Goal: Task Accomplishment & Management: Use online tool/utility

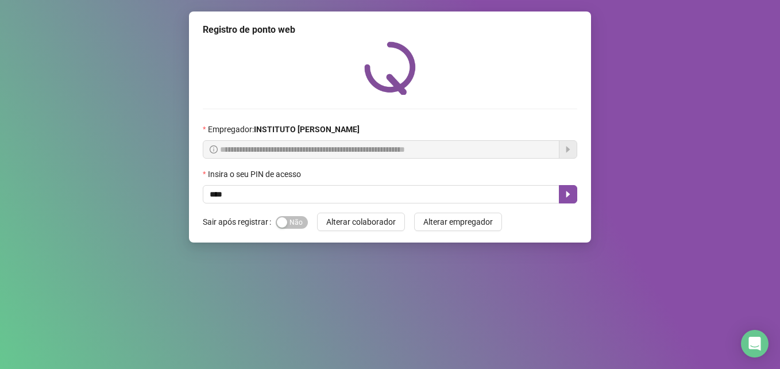
type input "*****"
click at [571, 199] on button "button" at bounding box center [568, 194] width 18 height 18
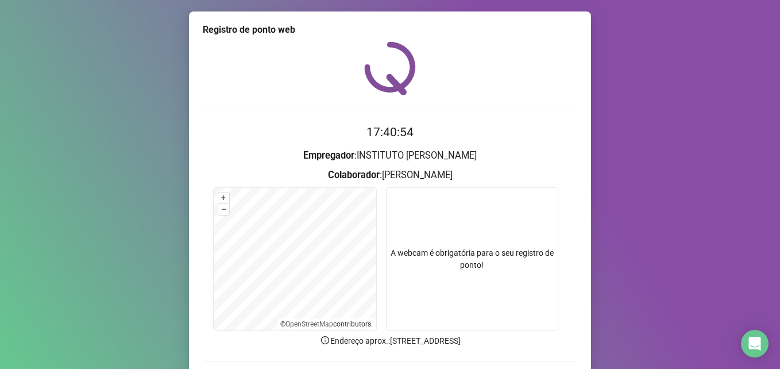
scroll to position [80, 0]
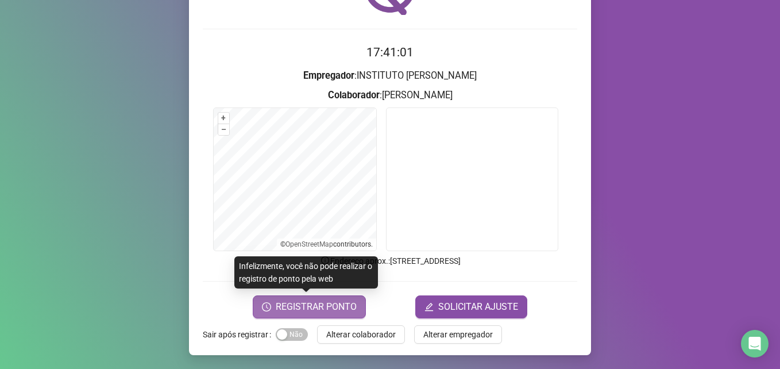
click at [289, 307] on span "REGISTRAR PONTO" at bounding box center [316, 307] width 81 height 14
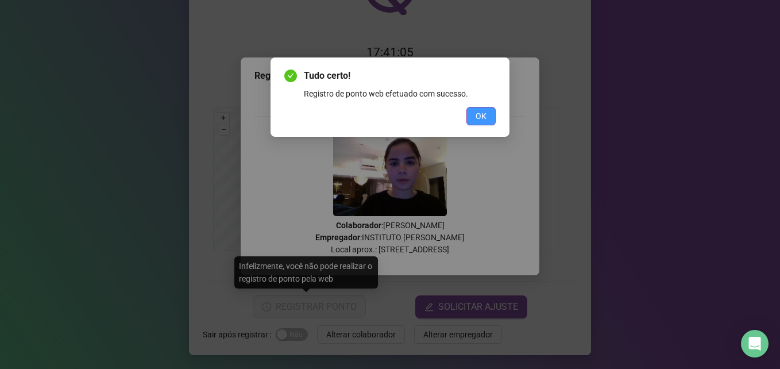
click at [479, 115] on span "OK" at bounding box center [481, 116] width 11 height 13
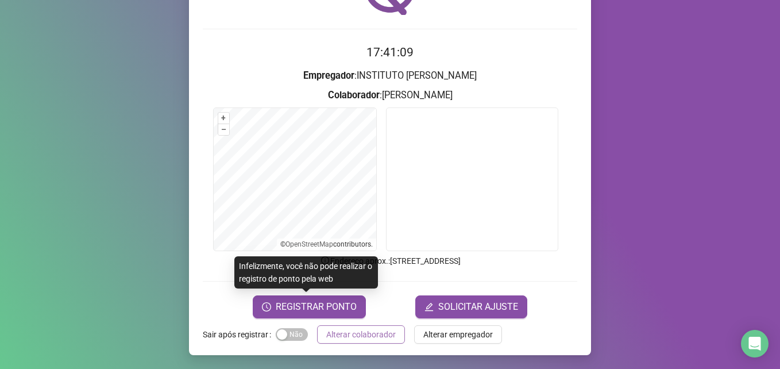
click at [377, 328] on span "Alterar colaborador" at bounding box center [360, 334] width 69 height 13
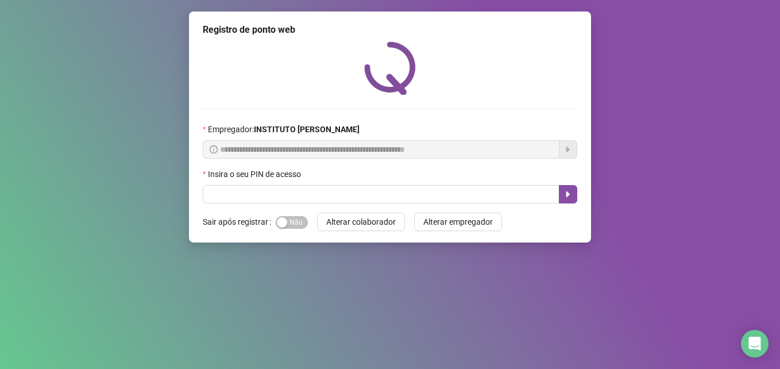
scroll to position [0, 0]
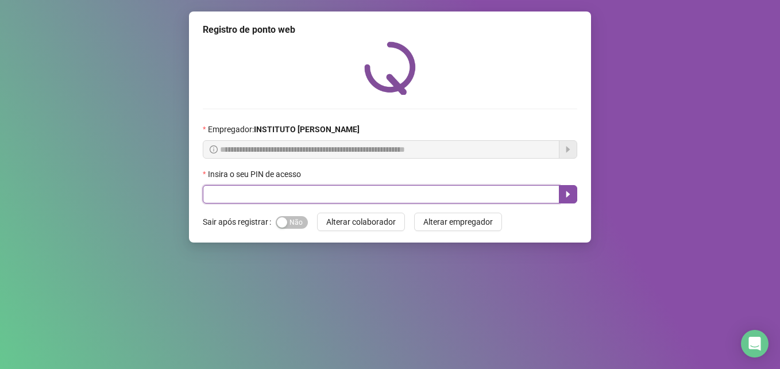
click at [330, 200] on input "text" at bounding box center [381, 194] width 357 height 18
type input "*****"
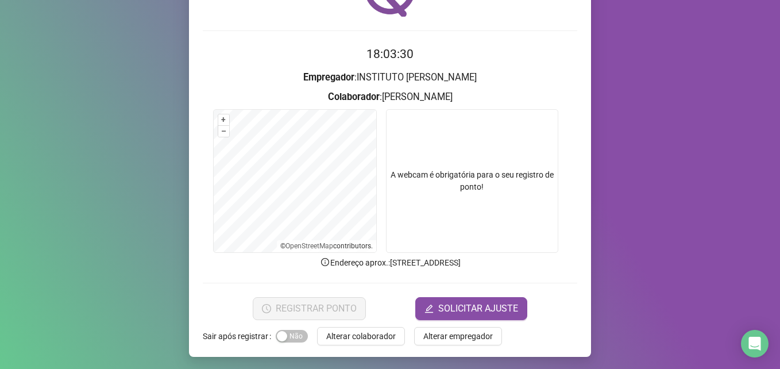
scroll to position [80, 0]
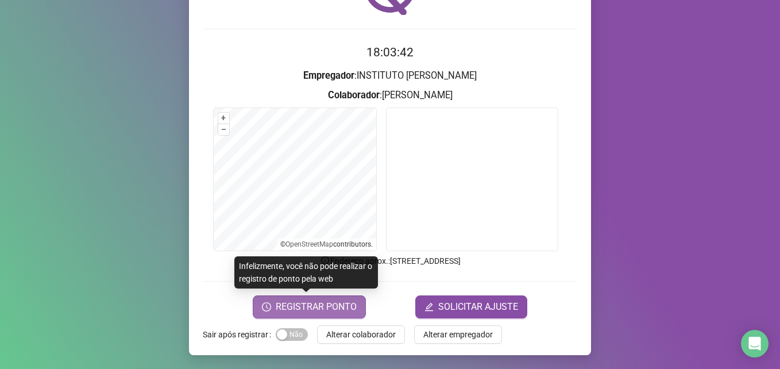
click at [354, 300] on button "REGISTRAR PONTO" at bounding box center [309, 306] width 113 height 23
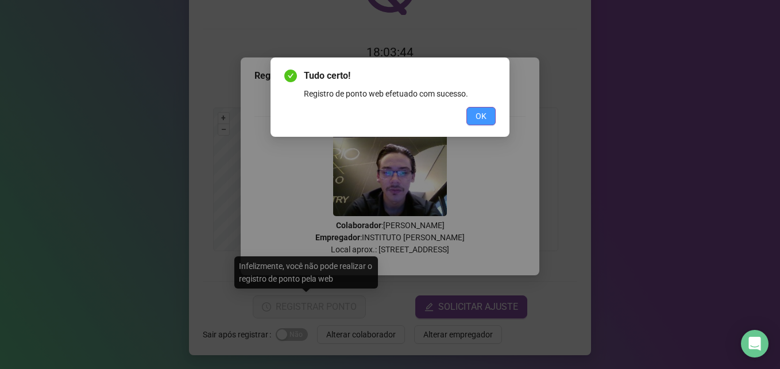
click at [492, 110] on button "OK" at bounding box center [480, 116] width 29 height 18
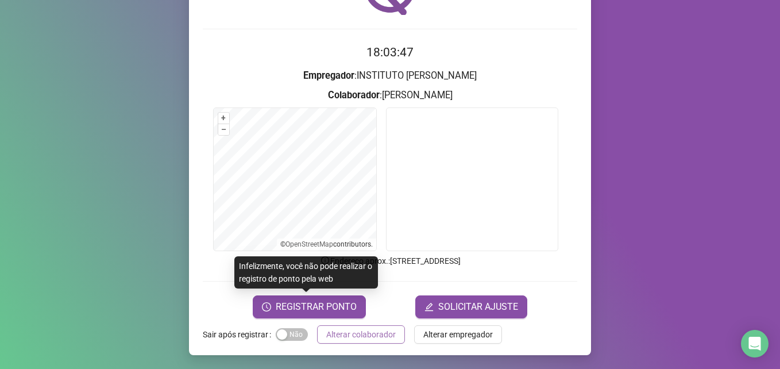
click at [371, 341] on button "Alterar colaborador" at bounding box center [361, 334] width 88 height 18
